Goal: Information Seeking & Learning: Compare options

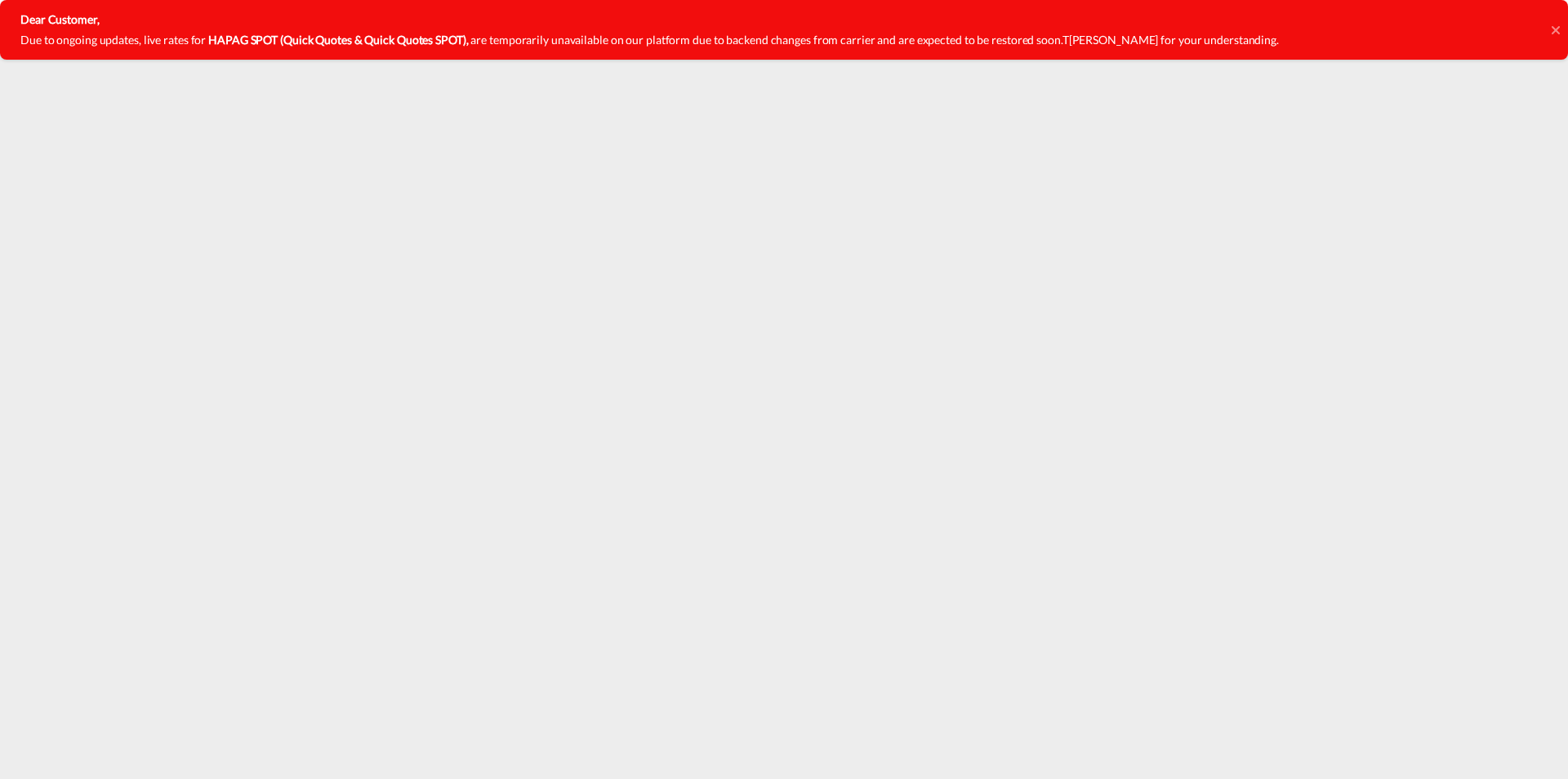
click at [1547, 30] on div "Dear Customer, Due to ongoing updates, live rates for HAPAG SPOT (Quick Quotes …" at bounding box center [784, 30] width 1568 height 60
click at [1552, 29] on icon at bounding box center [1556, 30] width 9 height 13
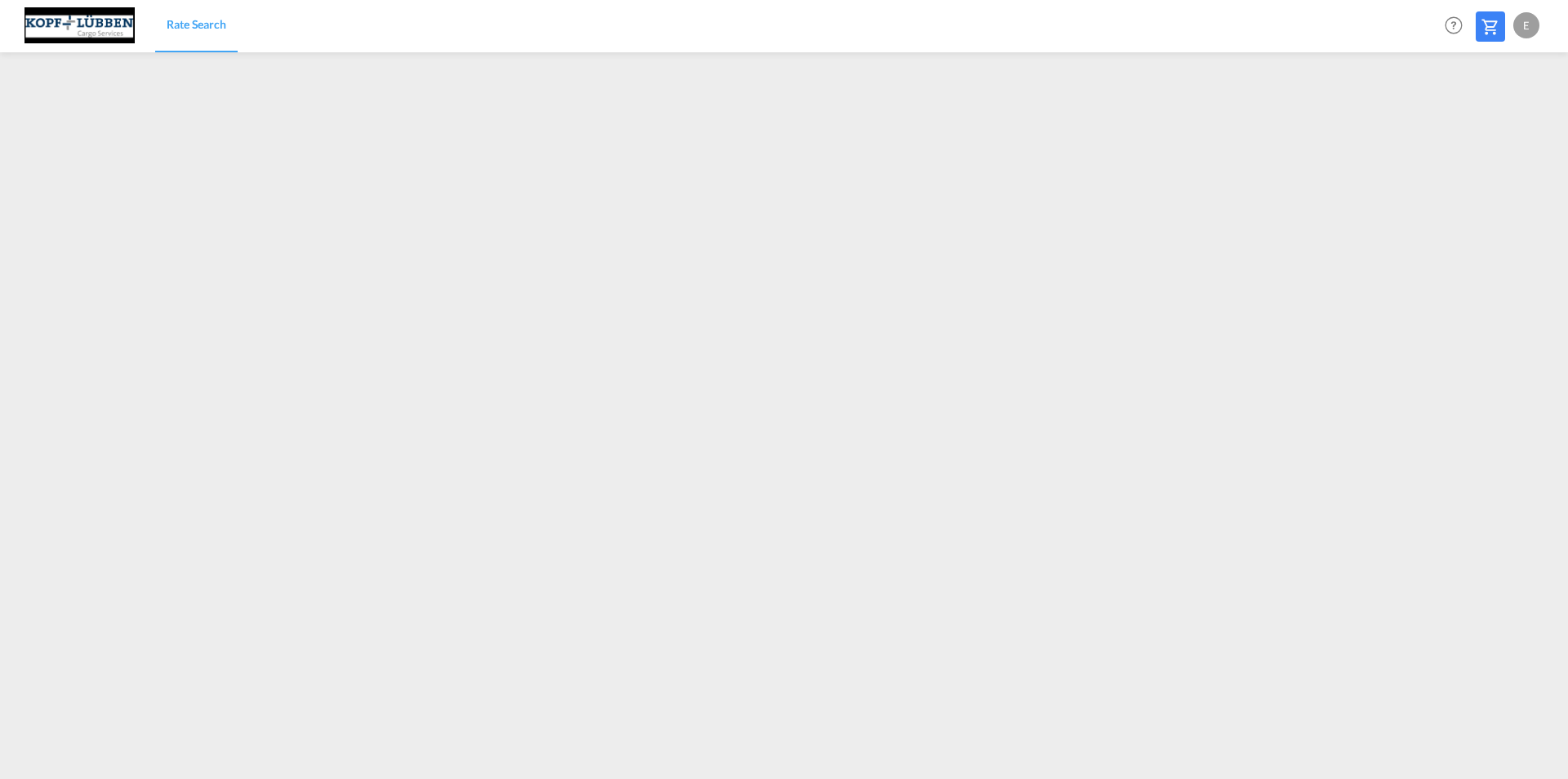
click at [204, 27] on span "Rate Search" at bounding box center [197, 24] width 60 height 14
